Goal: Find contact information: Find contact information

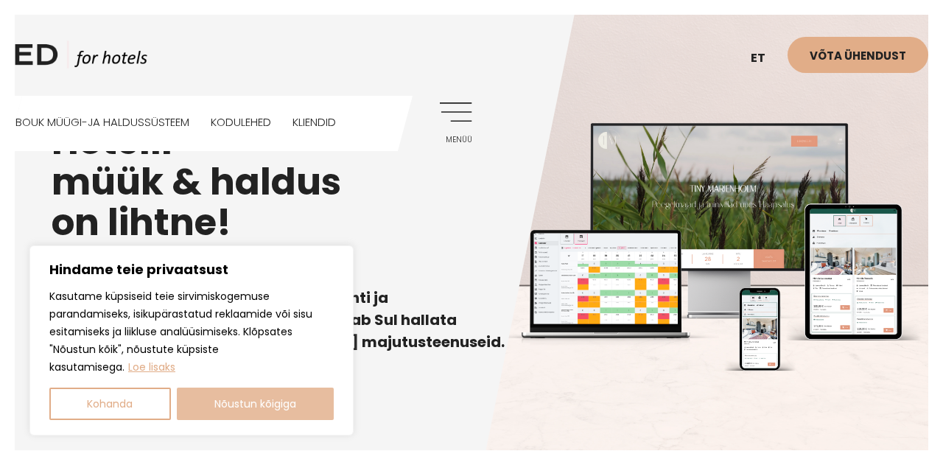
click at [297, 409] on button "Nõustun kõigiga" at bounding box center [256, 404] width 158 height 32
checkbox input "true"
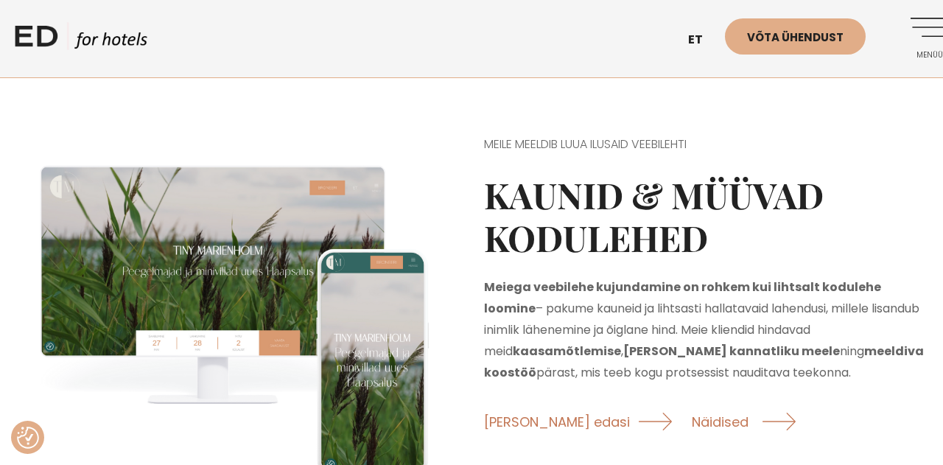
scroll to position [1467, 2]
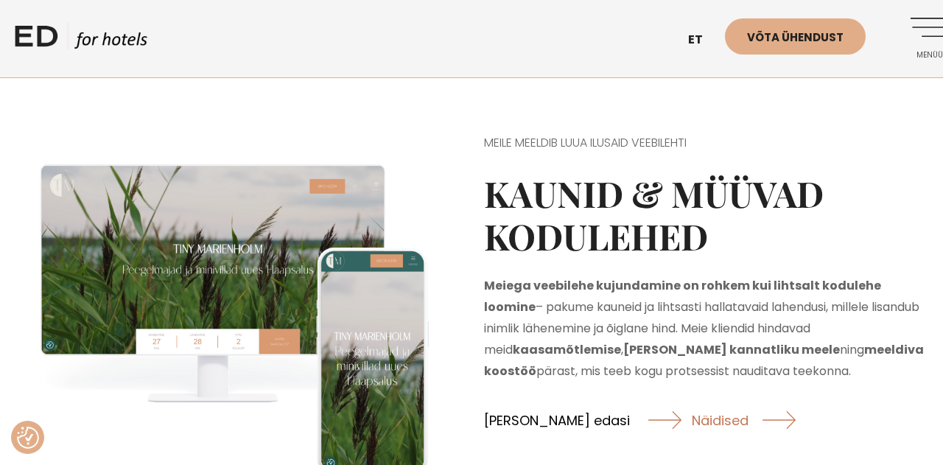
click at [529, 400] on link "Loe edasi" at bounding box center [583, 419] width 198 height 39
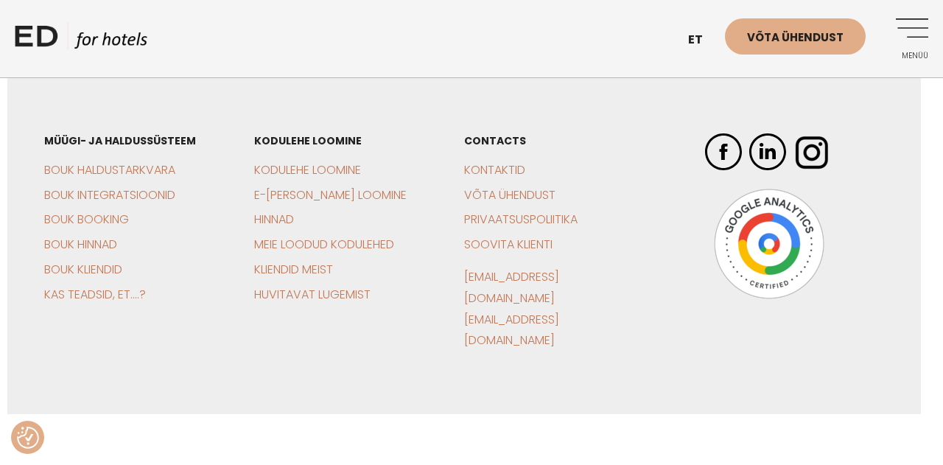
scroll to position [4246, 7]
click at [508, 162] on link "Kontaktid" at bounding box center [494, 170] width 61 height 17
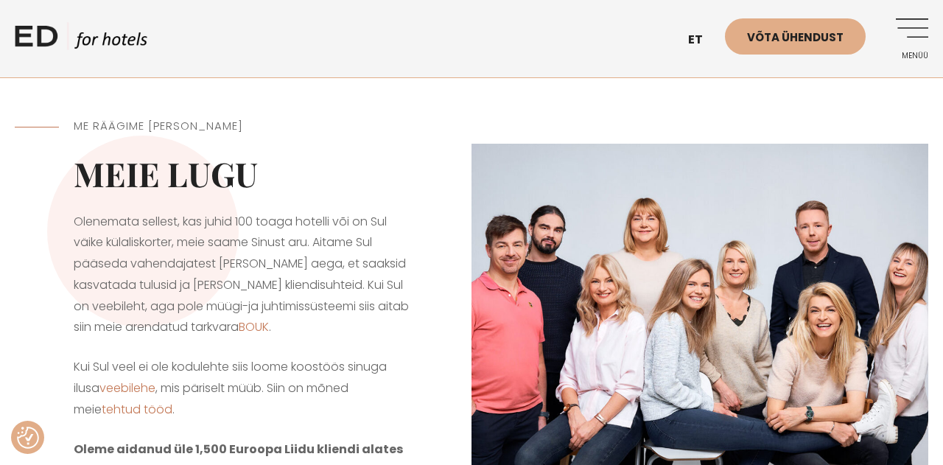
click at [916, 27] on link "Menüü" at bounding box center [908, 38] width 41 height 41
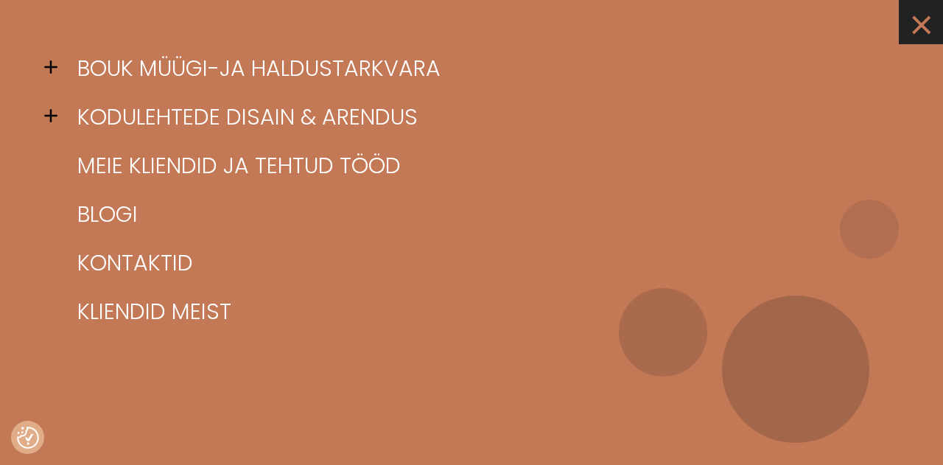
click at [926, 22] on link "×" at bounding box center [921, 22] width 44 height 44
